Goal: Task Accomplishment & Management: Manage account settings

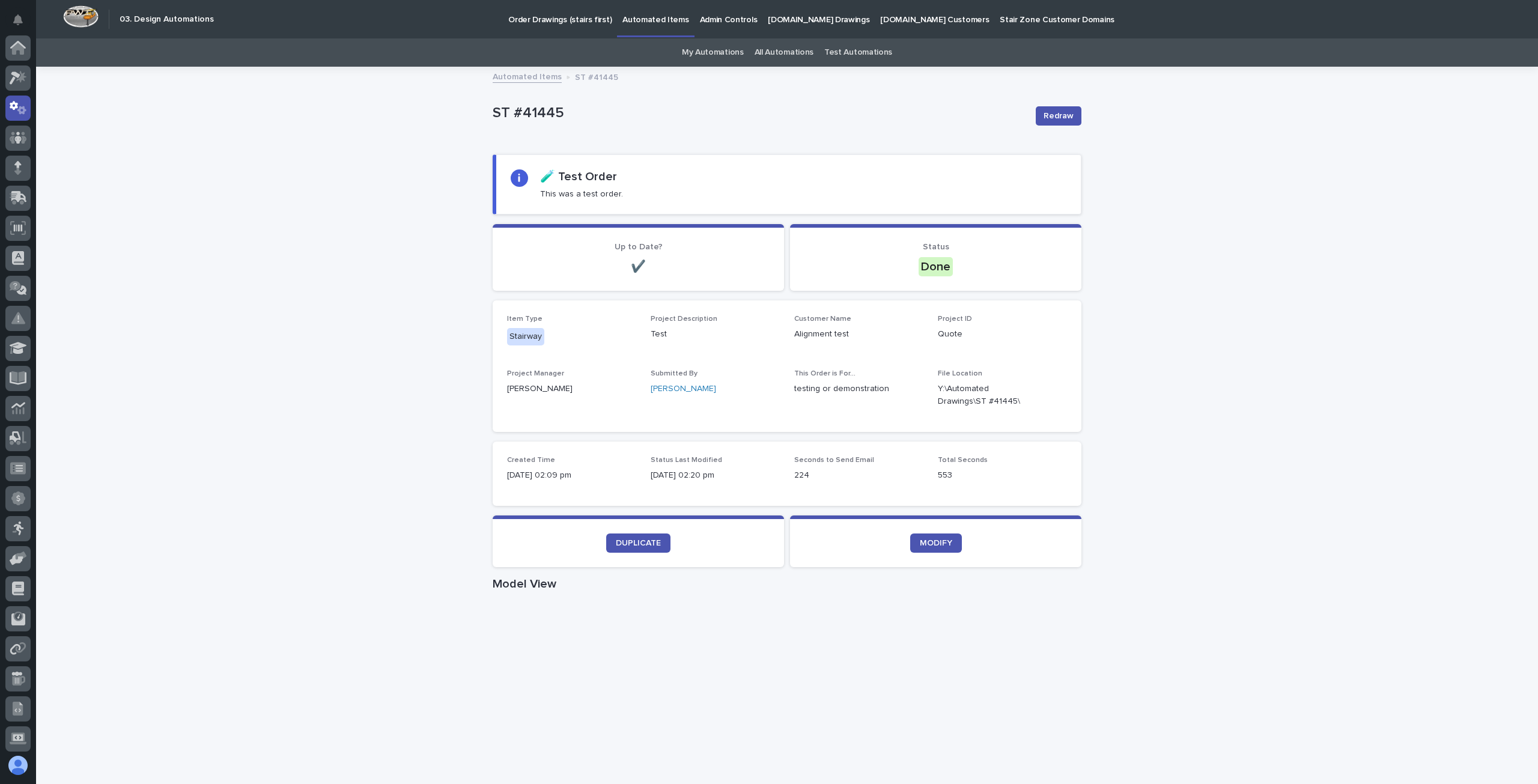
scroll to position [60, 0]
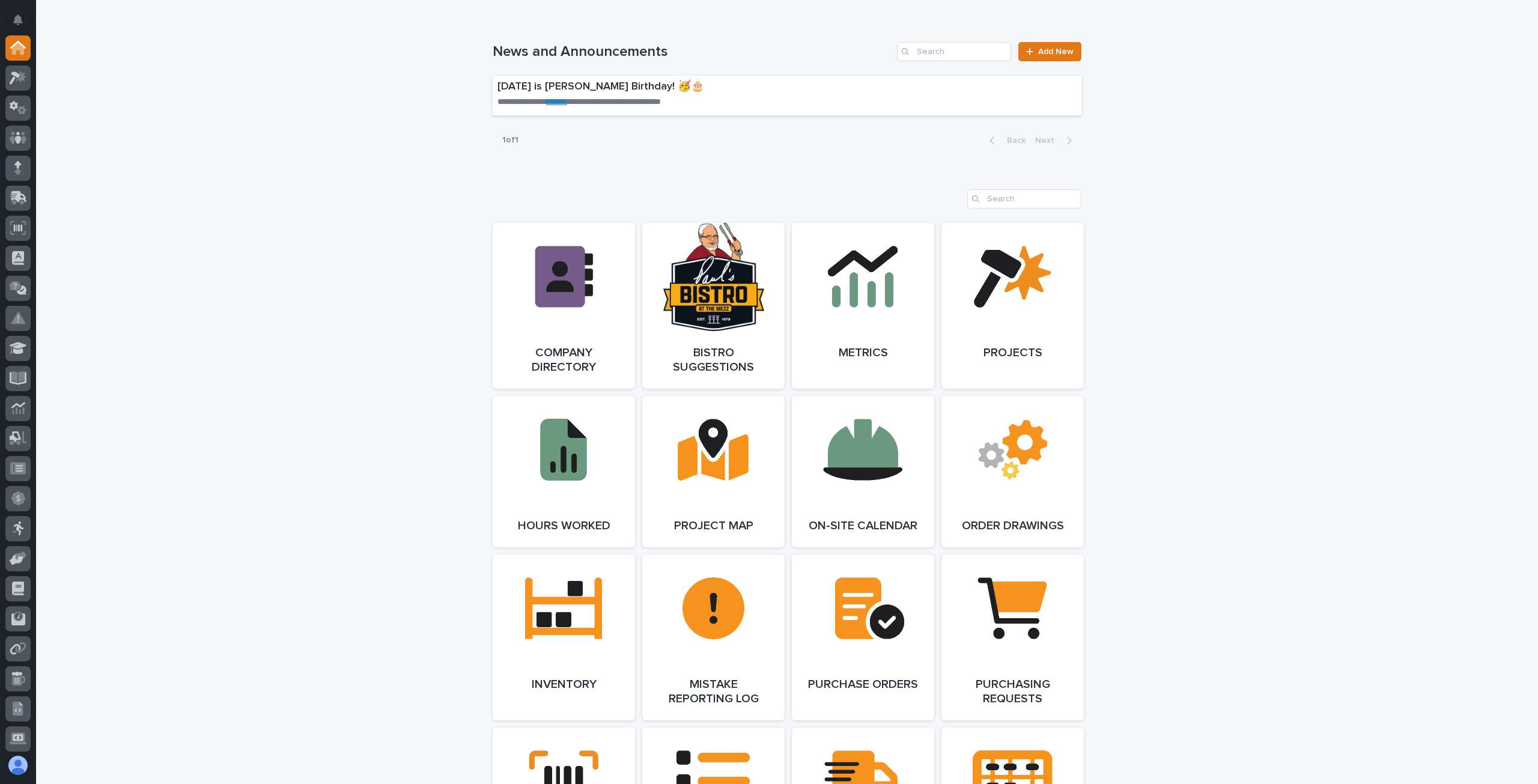
scroll to position [920, 0]
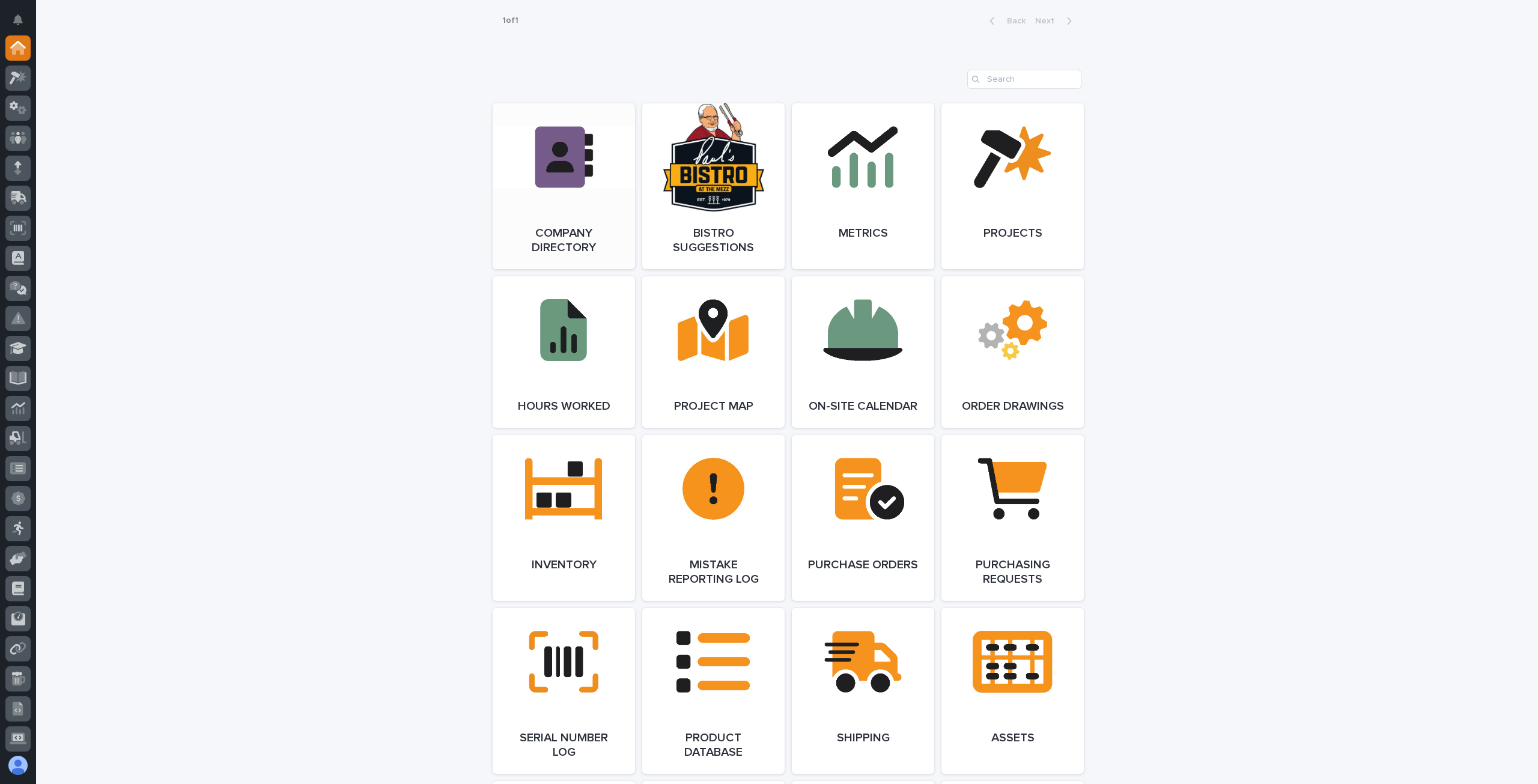
click at [571, 236] on link "Open Link" at bounding box center [564, 186] width 142 height 165
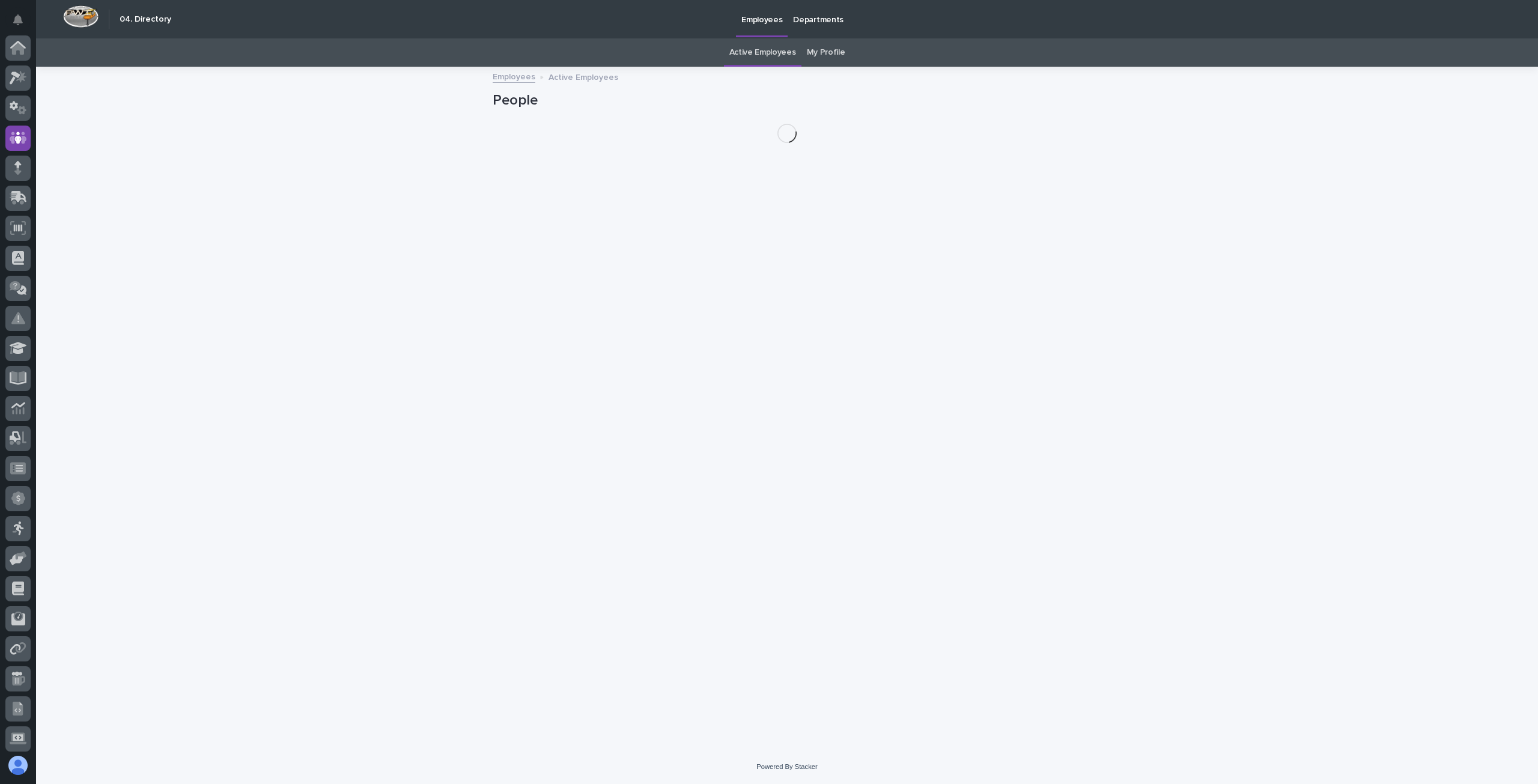
scroll to position [90, 0]
click at [835, 54] on link "My Profile" at bounding box center [826, 53] width 38 height 28
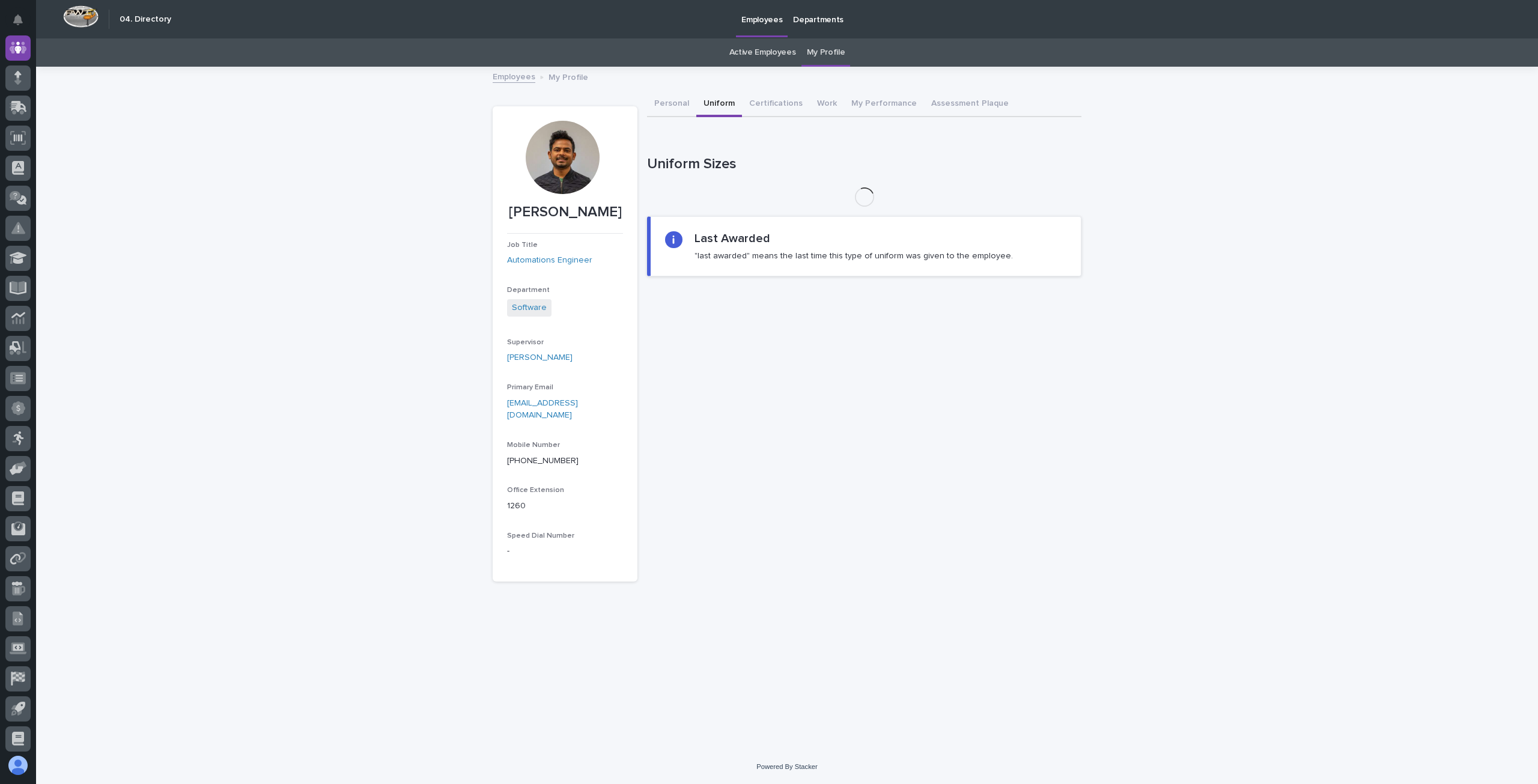
click at [718, 105] on button "Uniform" at bounding box center [719, 104] width 46 height 25
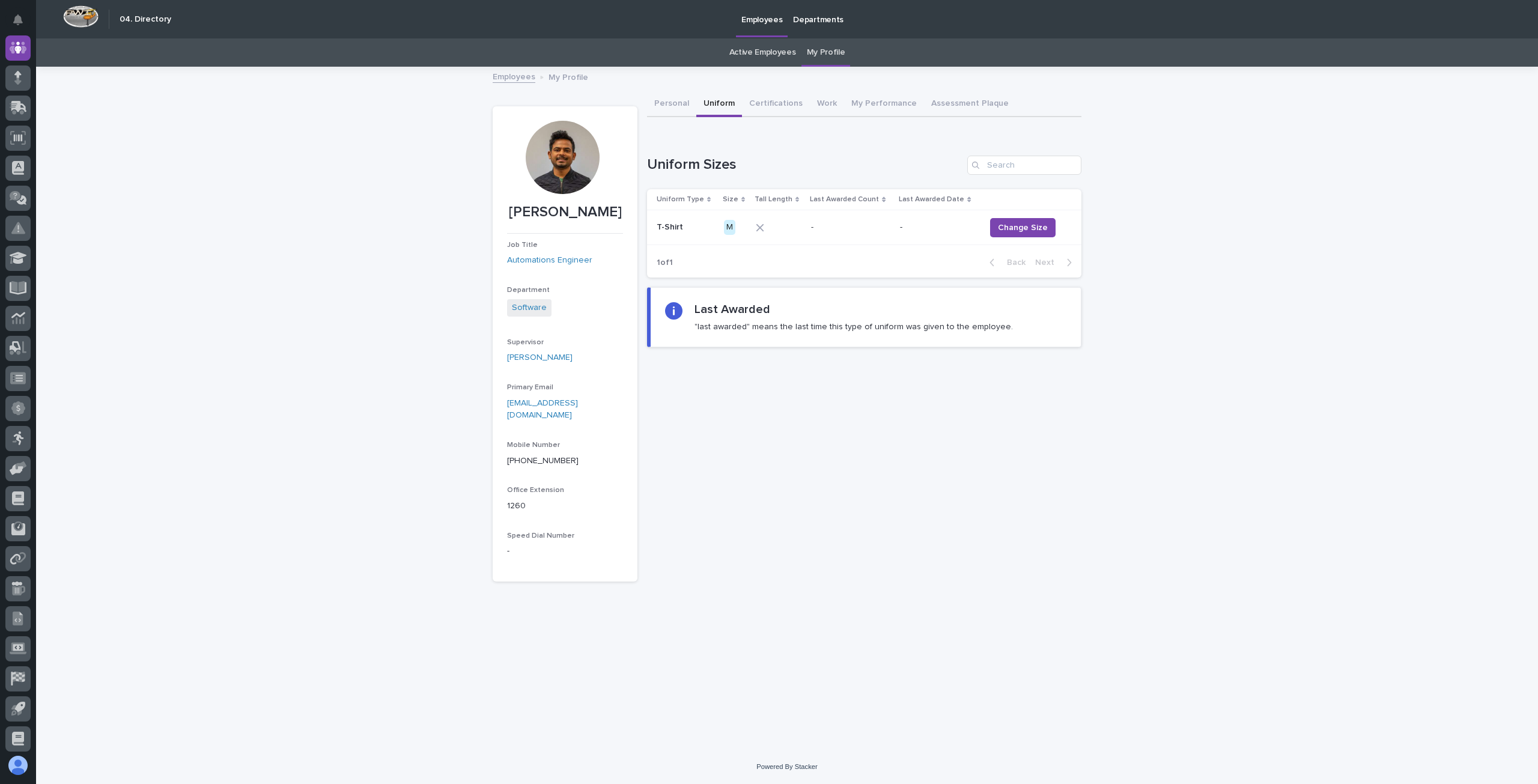
click at [732, 227] on div "M" at bounding box center [730, 227] width 12 height 15
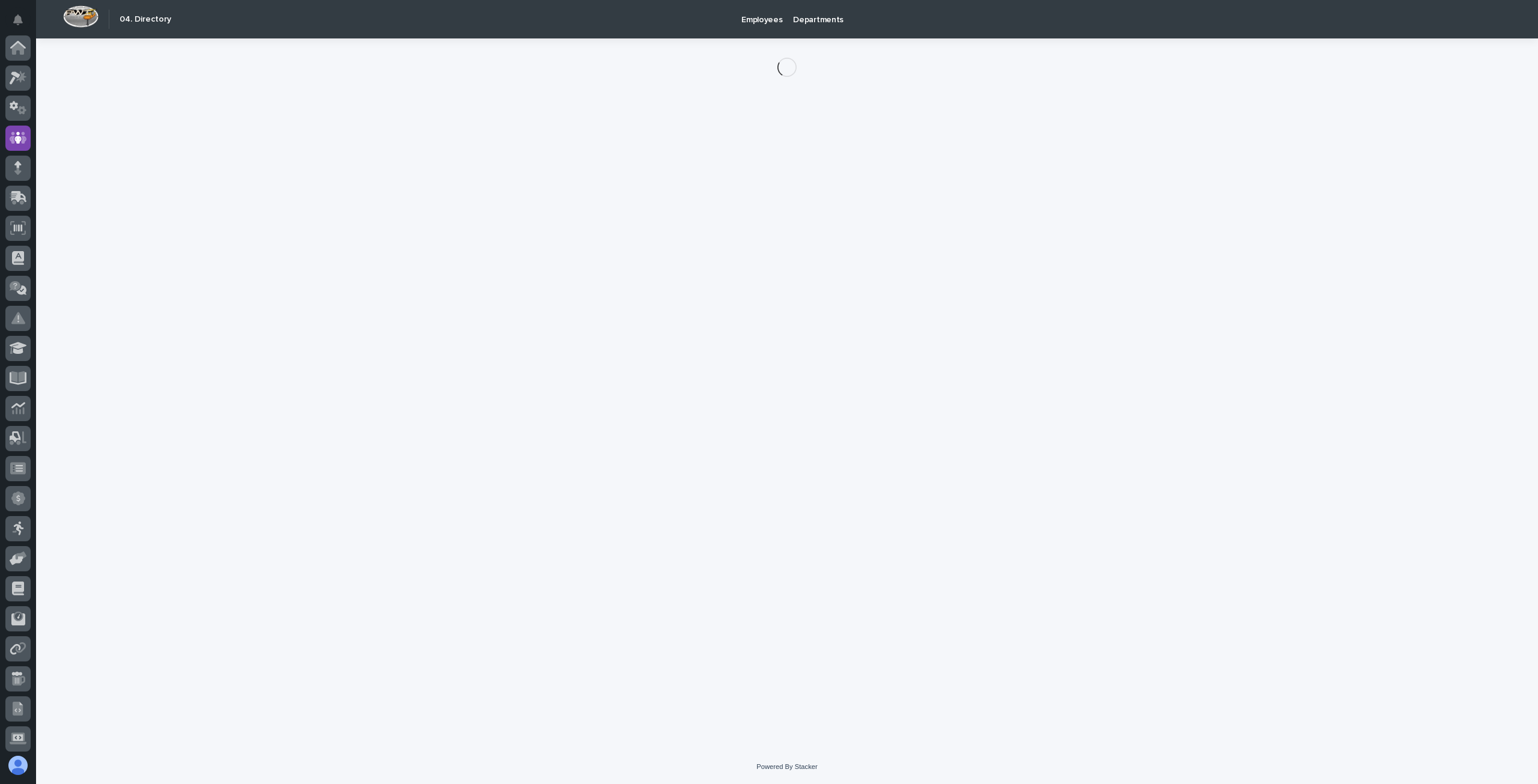
scroll to position [90, 0]
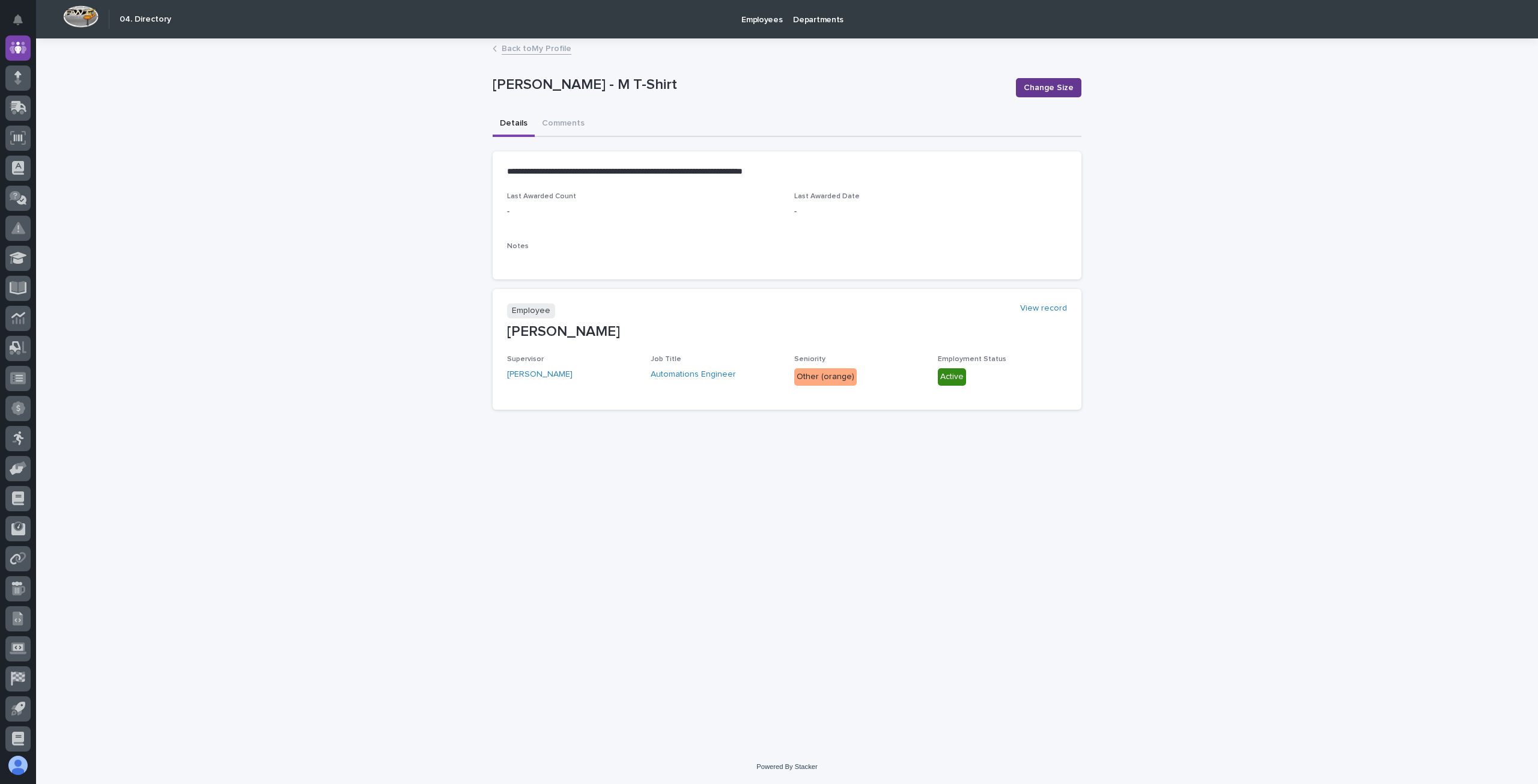
click at [1049, 89] on span "Change Size" at bounding box center [1049, 88] width 50 height 12
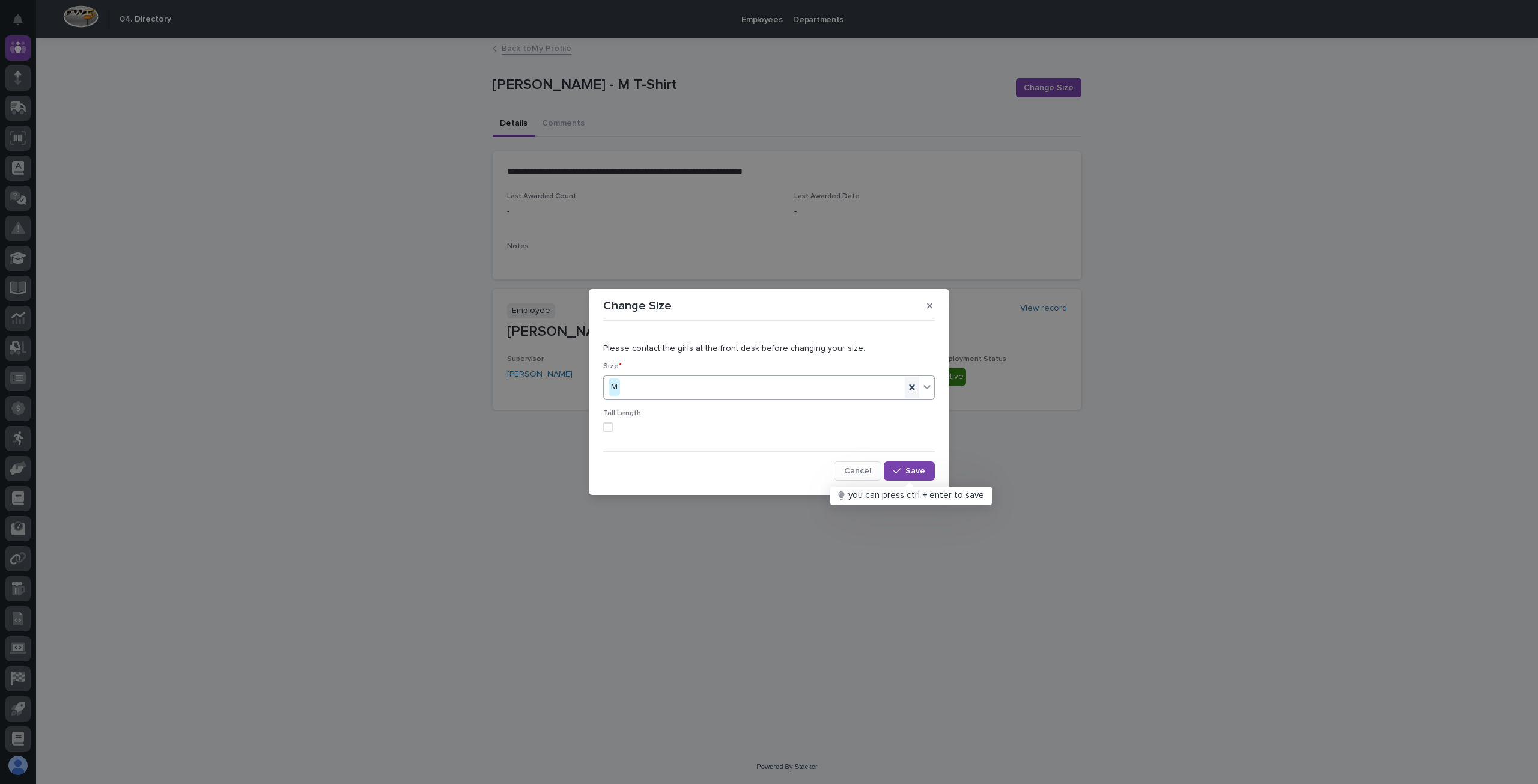
click at [907, 387] on icon at bounding box center [912, 387] width 12 height 12
click at [923, 387] on icon at bounding box center [927, 387] width 12 height 12
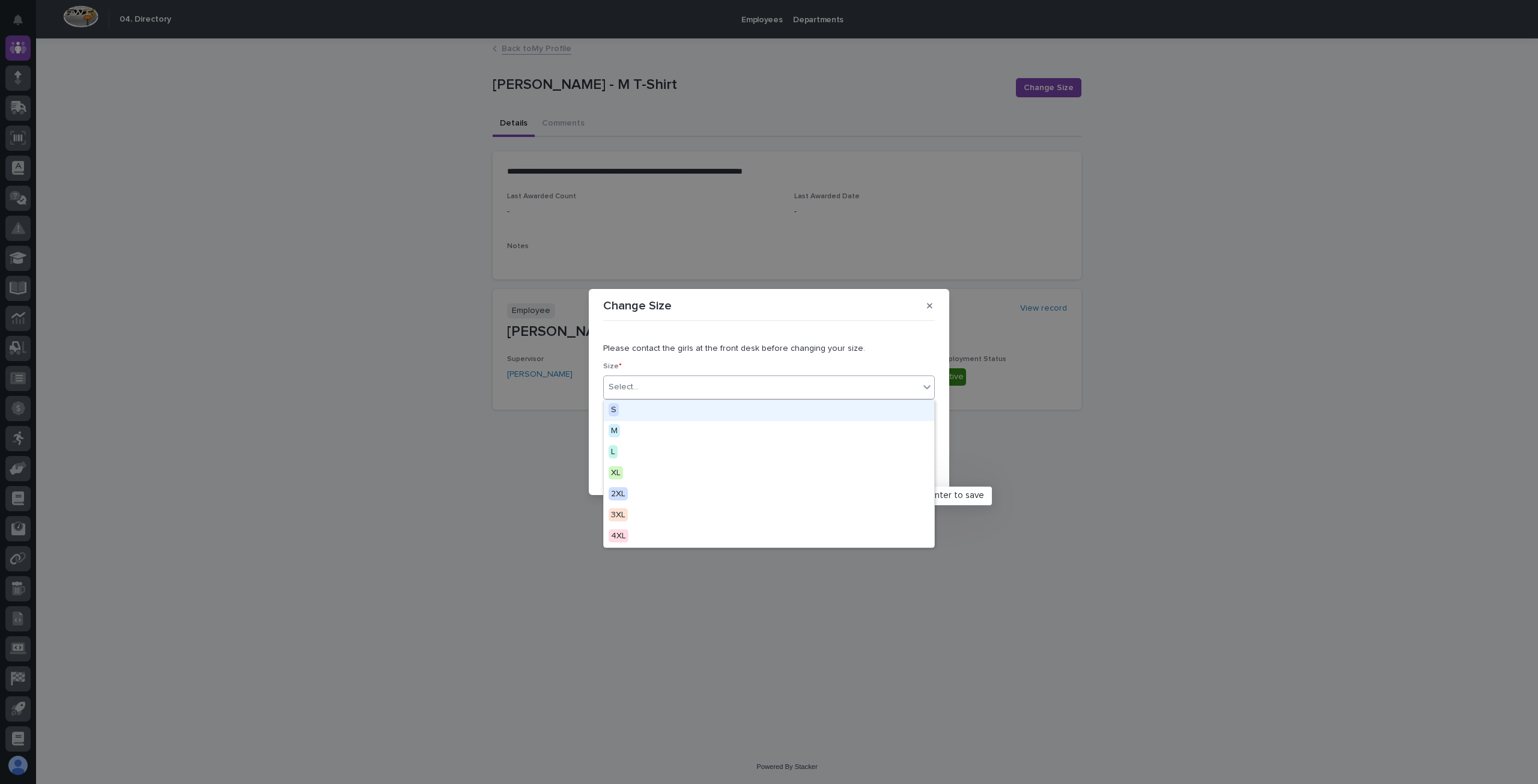
click at [616, 414] on span "S" at bounding box center [614, 410] width 10 height 13
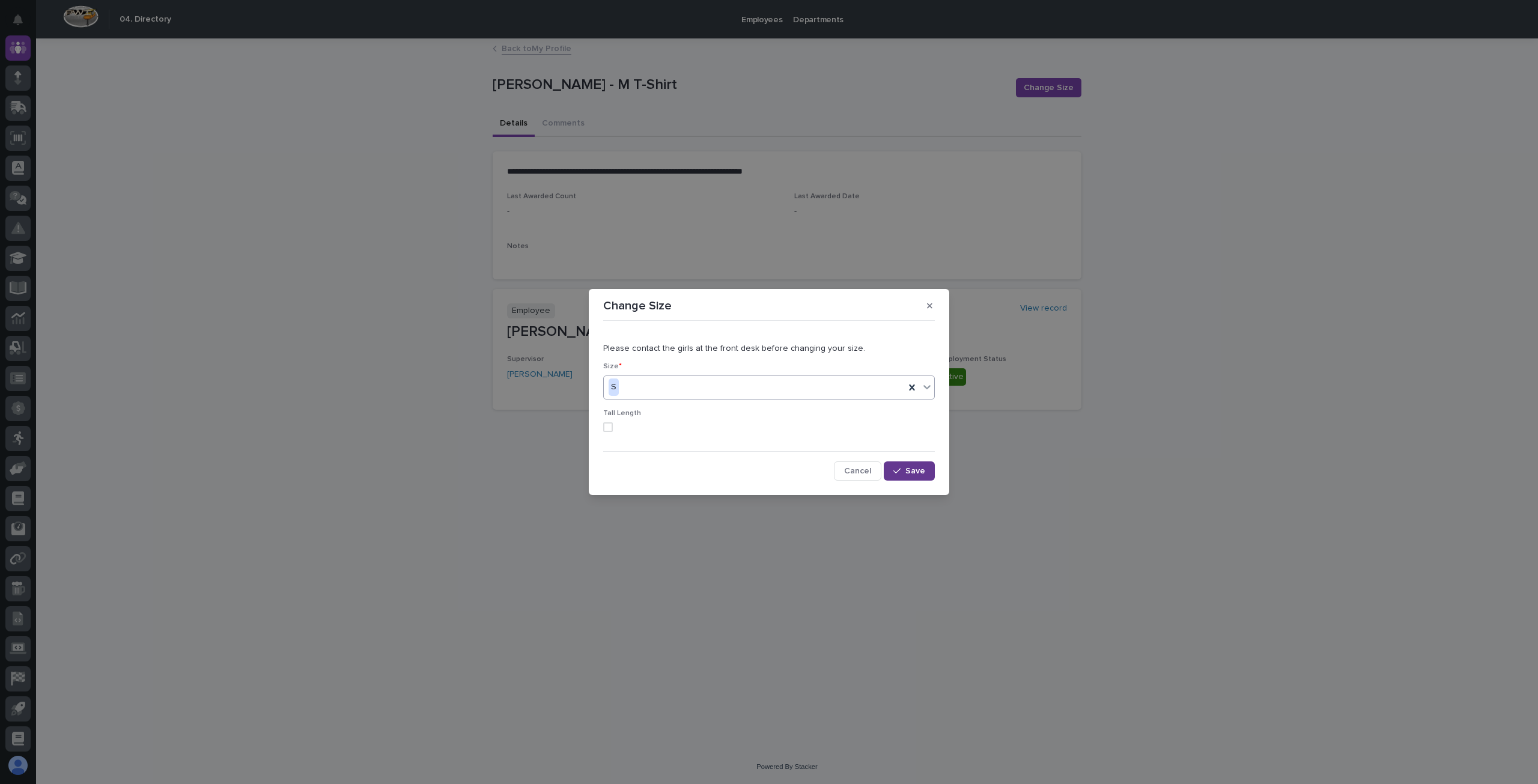
click at [911, 471] on span "Save" at bounding box center [916, 471] width 20 height 8
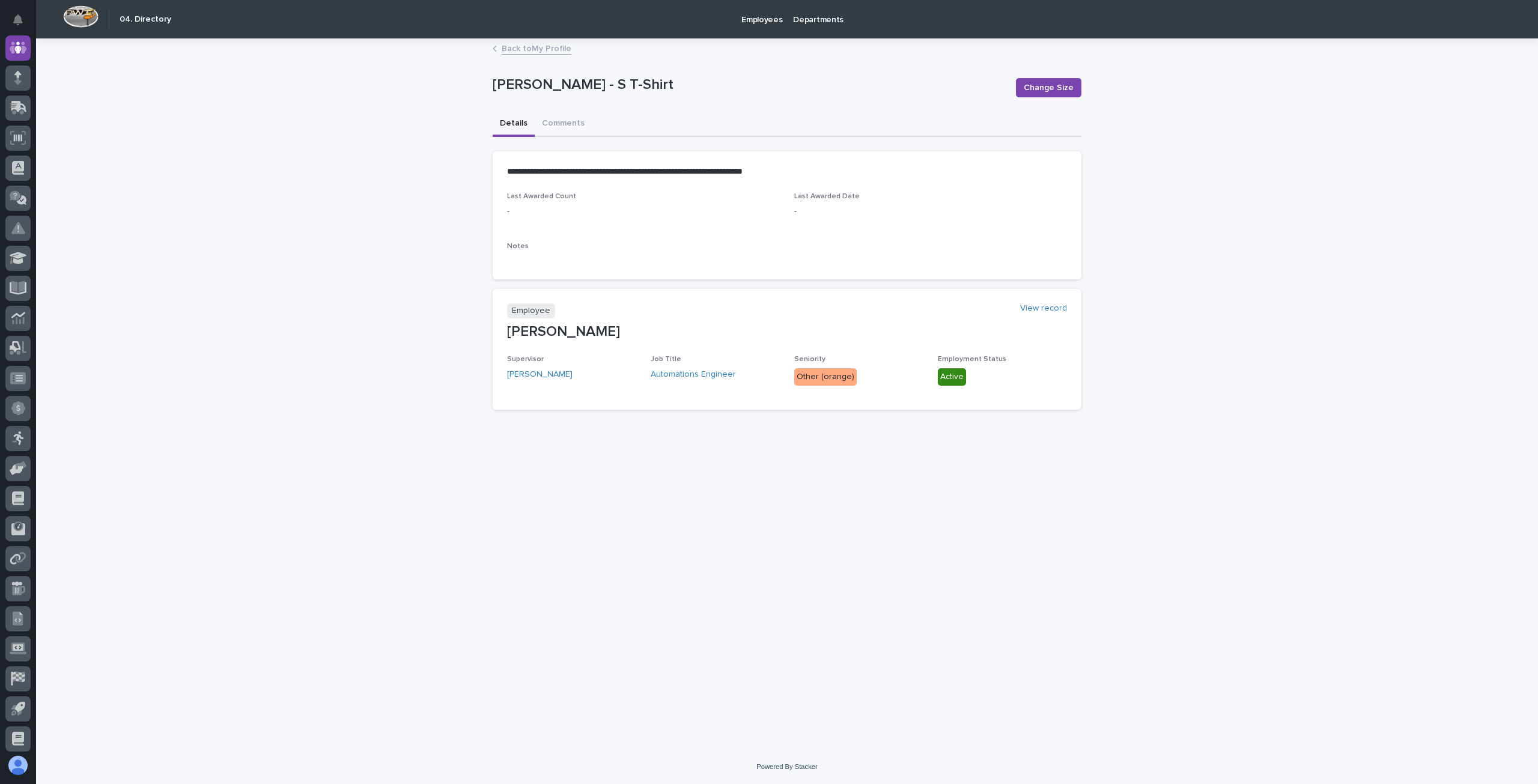
click at [263, 438] on div "**********" at bounding box center [787, 394] width 1502 height 710
click at [362, 364] on div "**********" at bounding box center [787, 394] width 1502 height 710
